Goal: Find contact information: Find contact information

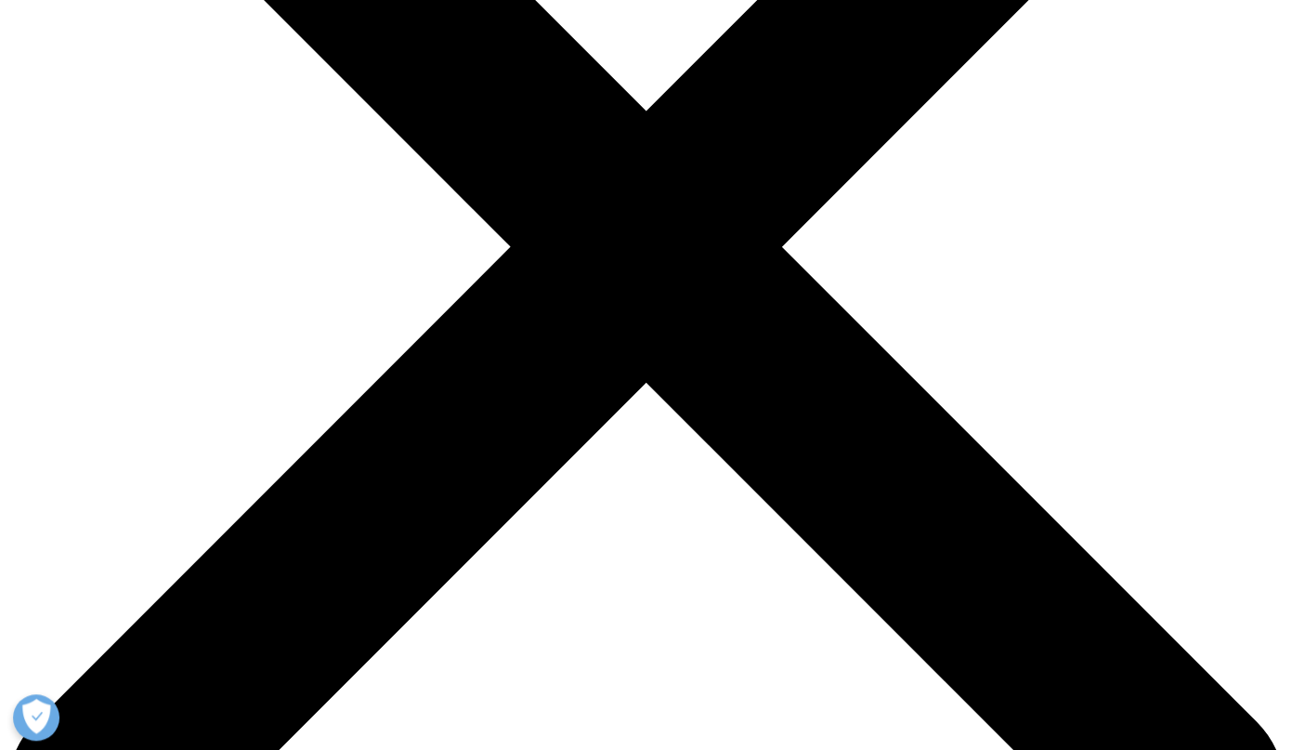
scroll to position [380, 0]
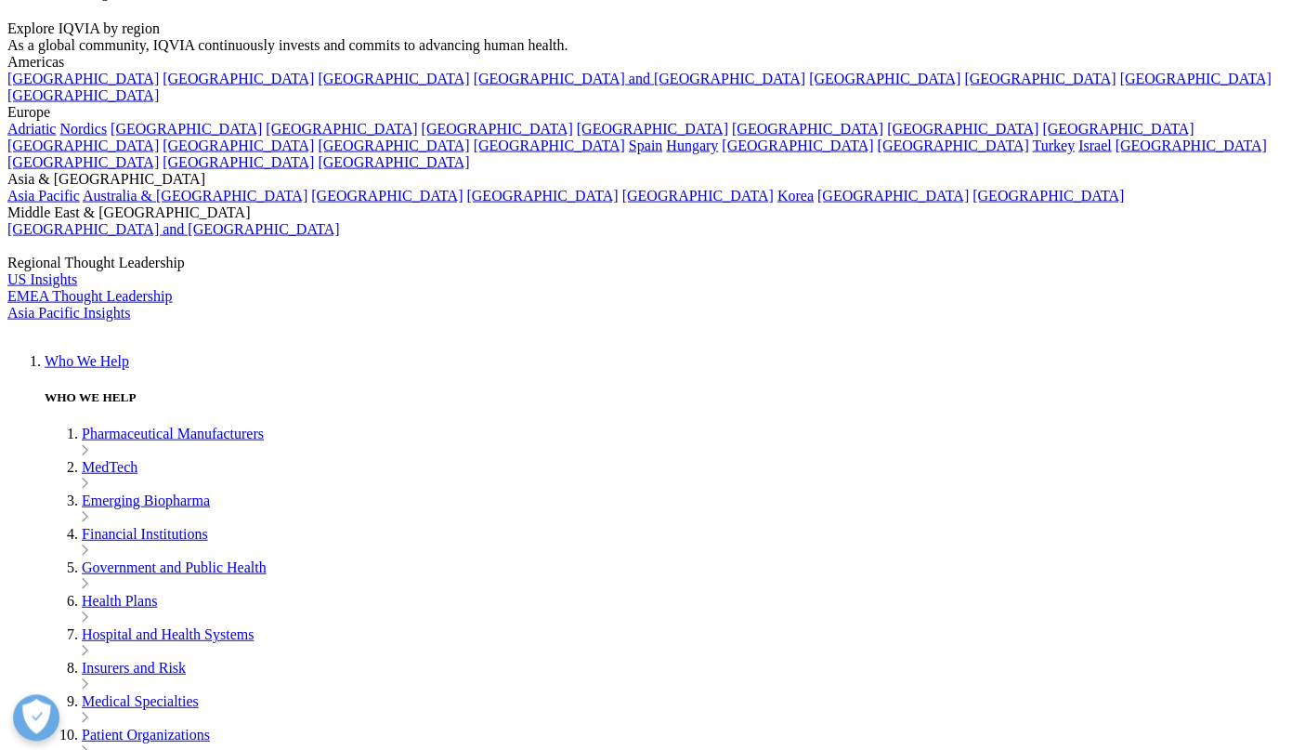
scroll to position [4188, 0]
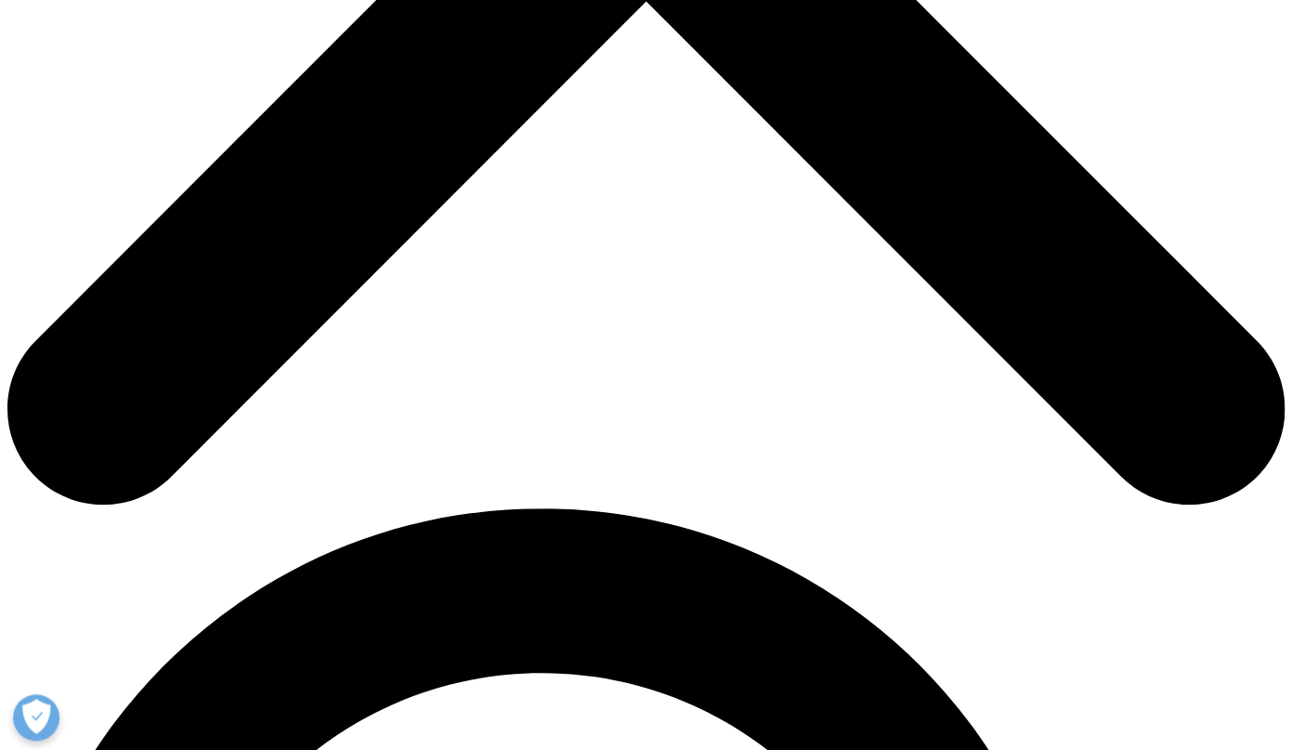
scroll to position [0, 0]
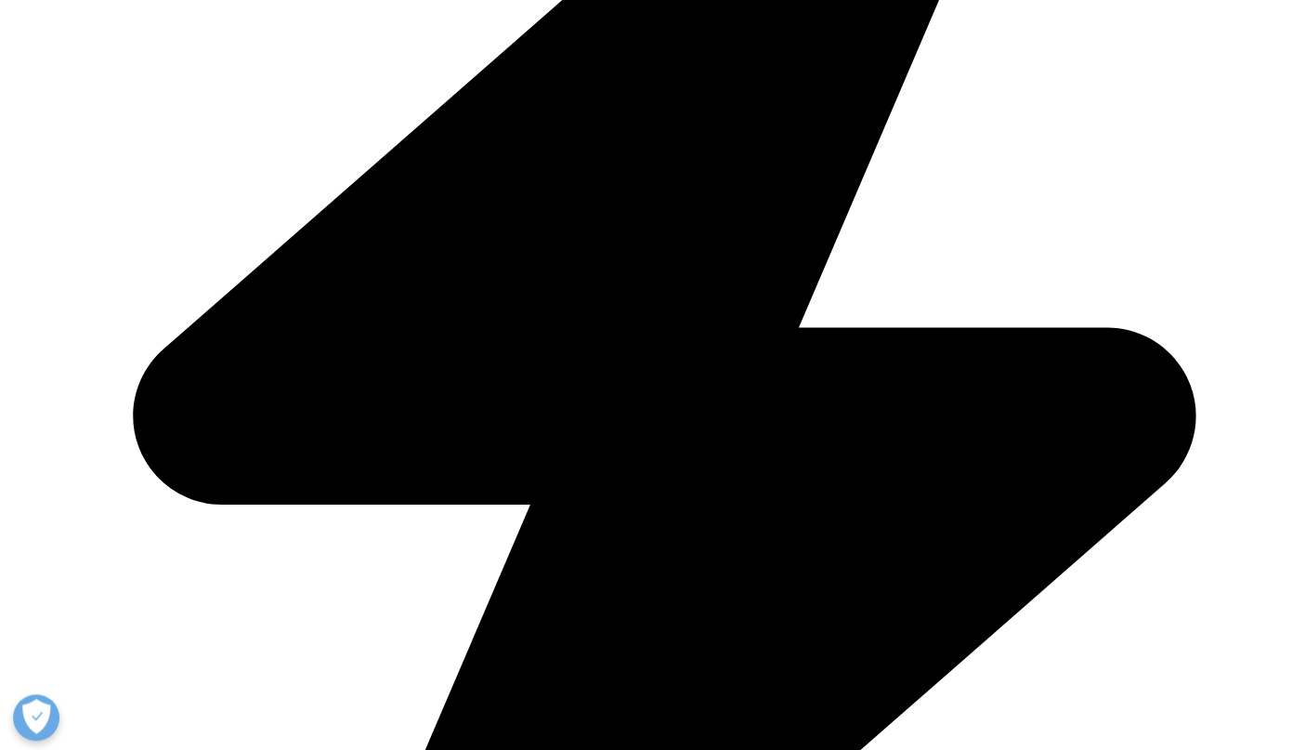
scroll to position [2275, 0]
